Goal: Task Accomplishment & Management: Use online tool/utility

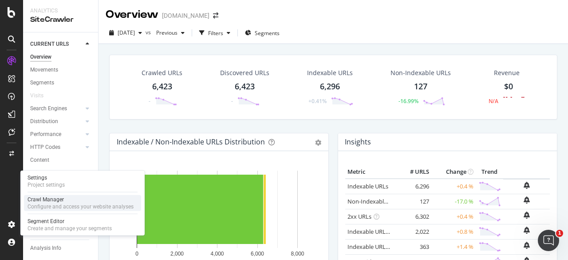
click at [53, 204] on div "Configure and access your website analyses" at bounding box center [81, 206] width 106 height 7
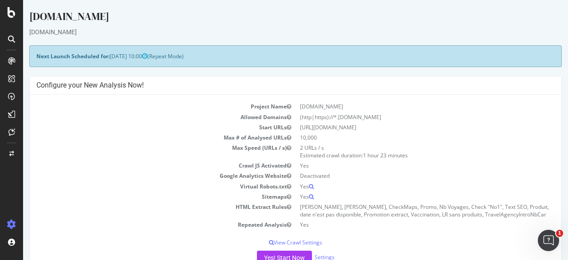
scroll to position [30, 0]
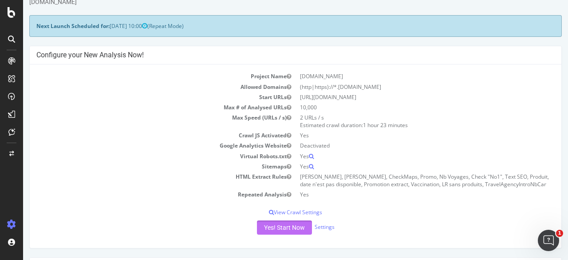
click at [297, 227] on button "Yes! Start Now" at bounding box center [284, 227] width 55 height 14
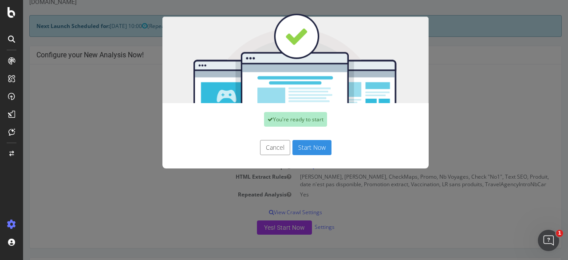
click at [314, 149] on button "Start Now" at bounding box center [311, 147] width 39 height 15
